Goal: Transaction & Acquisition: Download file/media

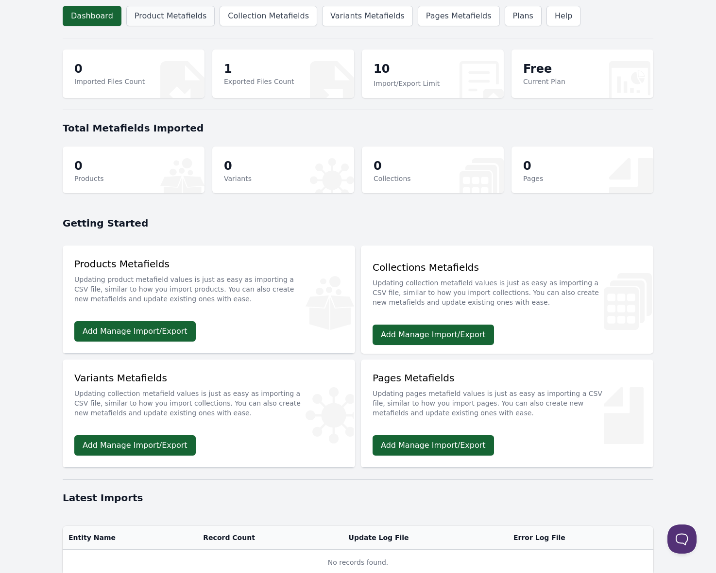
click at [180, 20] on link "Product Metafields" at bounding box center [170, 16] width 88 height 20
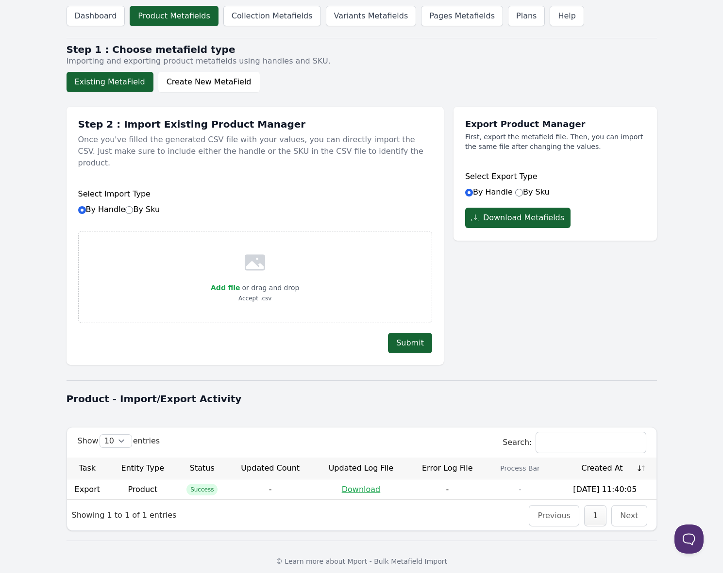
click at [525, 193] on label "By Sku" at bounding box center [532, 191] width 34 height 9
click at [523, 193] on input "By Sku" at bounding box center [519, 193] width 8 height 8
radio input "true"
click at [526, 309] on div "Export Product Manager First, export the metafield file. Then, you can import t…" at bounding box center [554, 231] width 203 height 268
click at [502, 218] on button "Download Metafields" at bounding box center [517, 218] width 105 height 20
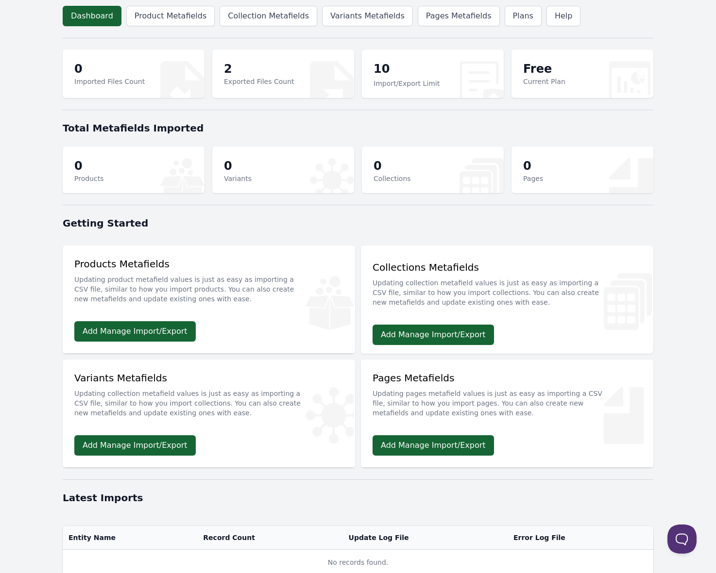
click at [280, 87] on dd "2 Exported Files Count" at bounding box center [259, 74] width 70 height 27
click at [252, 75] on p "2" at bounding box center [259, 69] width 70 height 16
click at [221, 65] on div "2 Exported Files Count" at bounding box center [283, 74] width 142 height 49
click at [232, 66] on p "2" at bounding box center [259, 69] width 70 height 16
click at [183, 14] on link "Product Metafields" at bounding box center [170, 16] width 88 height 20
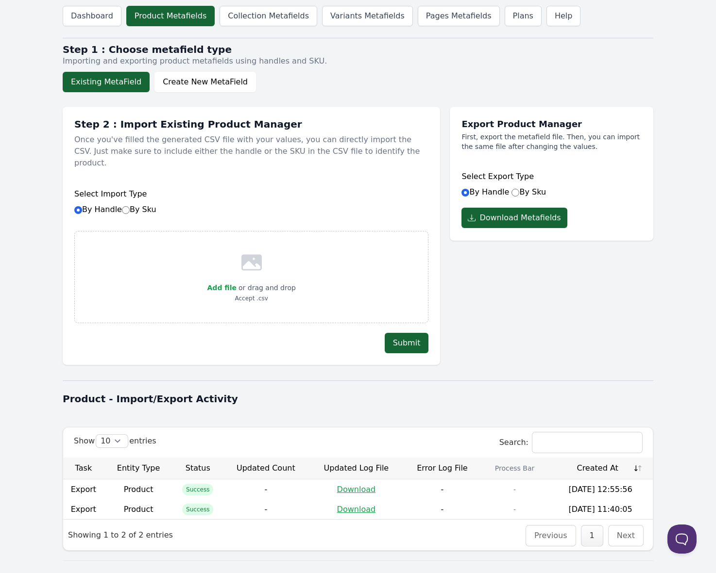
scroll to position [18, 0]
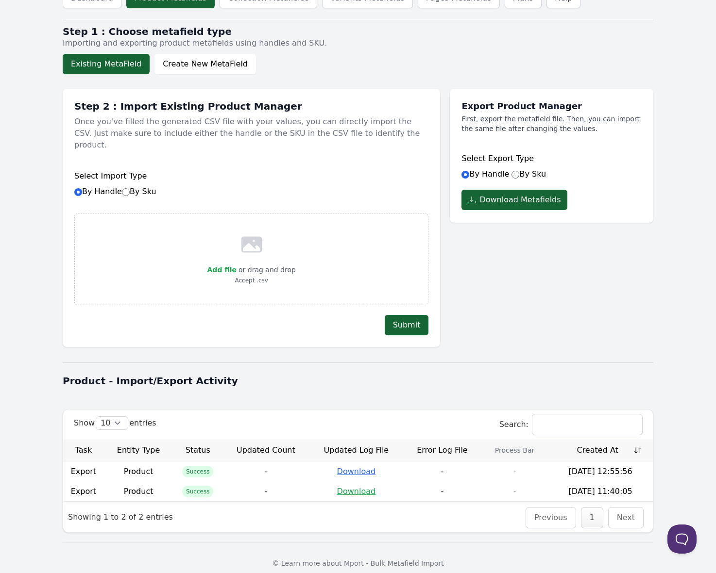
click at [355, 467] on link "Download" at bounding box center [356, 471] width 39 height 9
